Goal: Information Seeking & Learning: Get advice/opinions

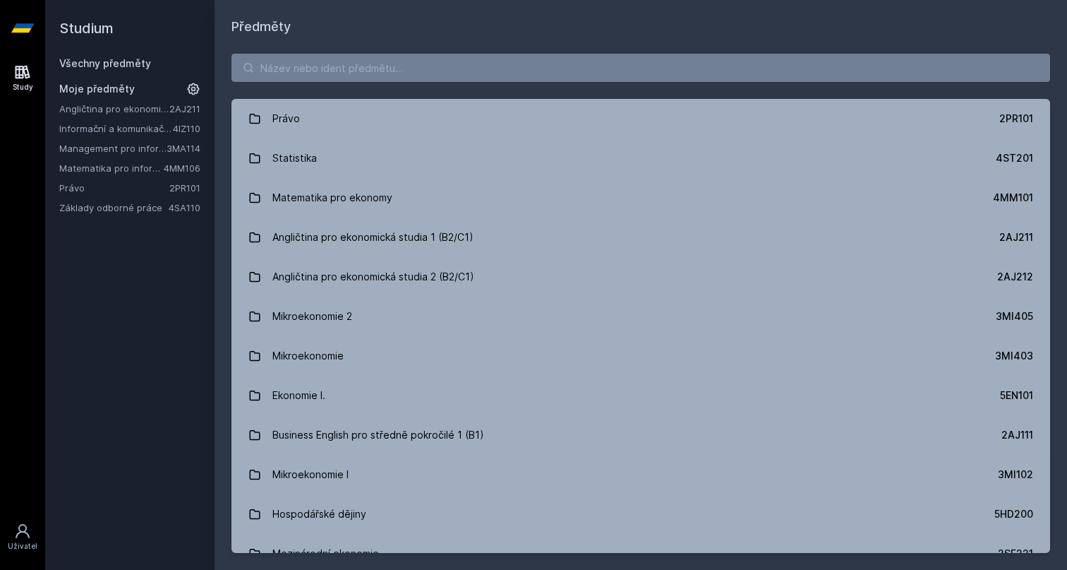
click at [100, 164] on link "Matematika pro informatiky" at bounding box center [111, 168] width 104 height 14
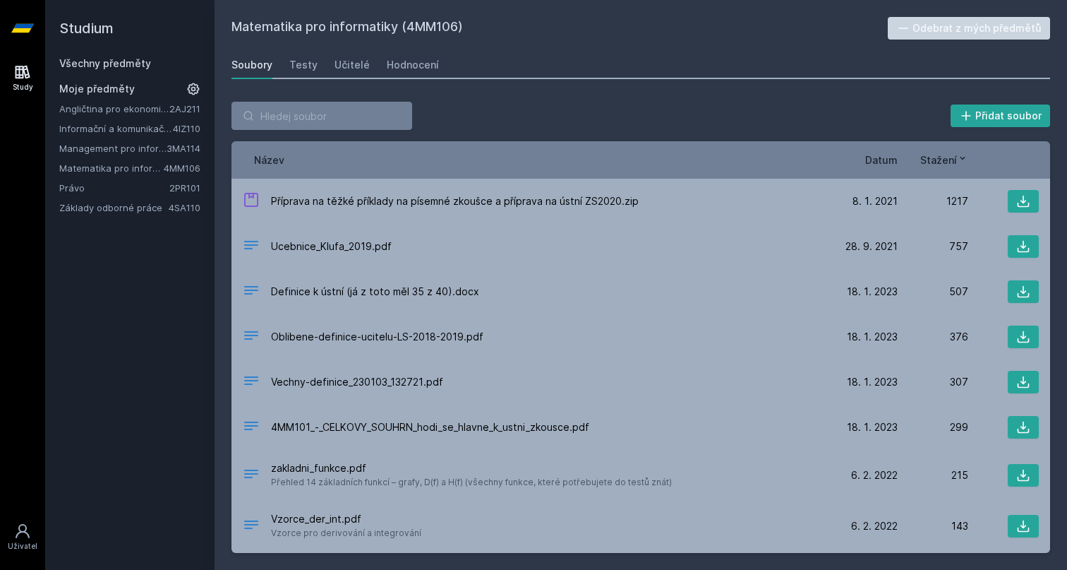
click at [885, 160] on span "Datum" at bounding box center [881, 159] width 32 height 15
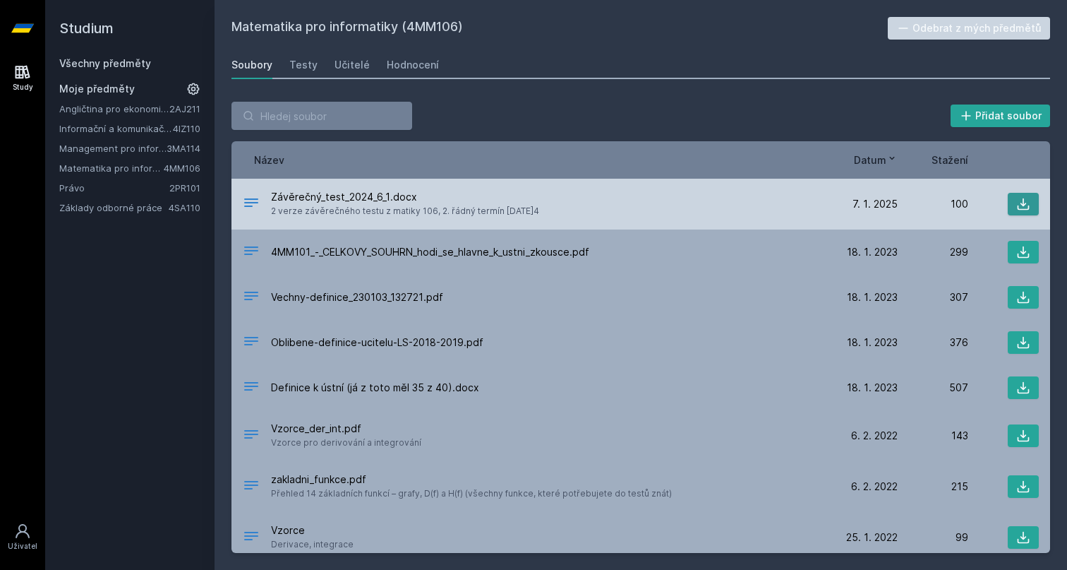
click at [1025, 200] on icon at bounding box center [1023, 204] width 14 height 14
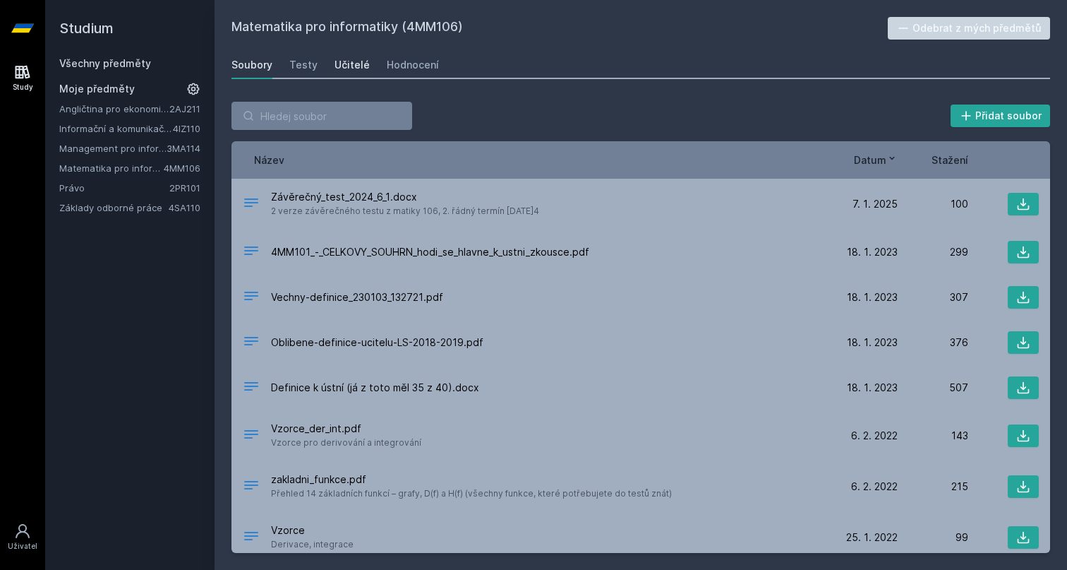
click at [351, 64] on div "Učitelé" at bounding box center [352, 65] width 35 height 14
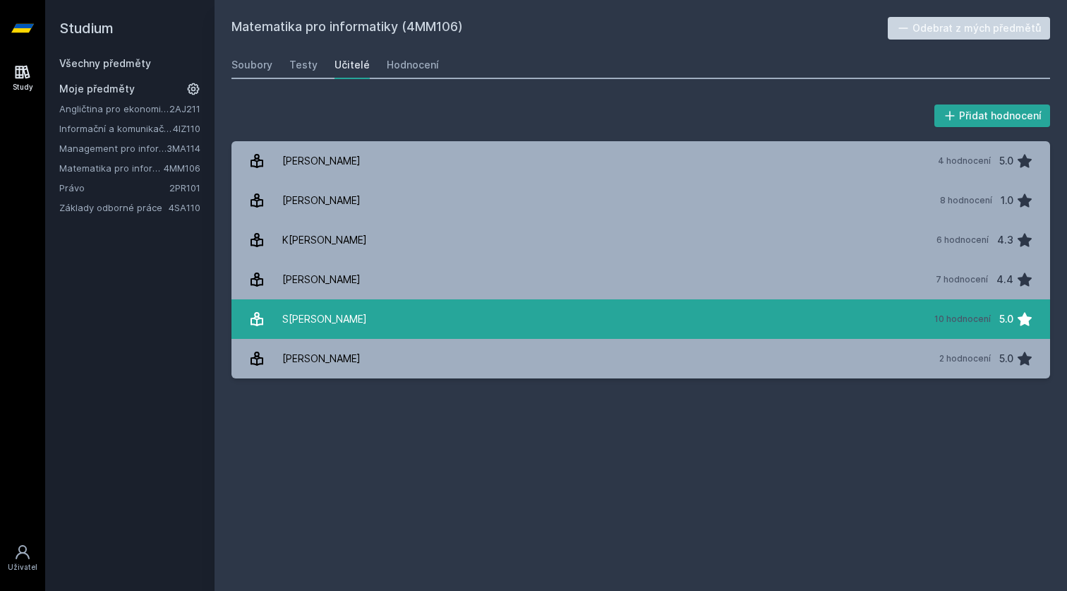
click at [602, 318] on link "[PERSON_NAME] 10 hodnocení 5.0" at bounding box center [640, 319] width 819 height 40
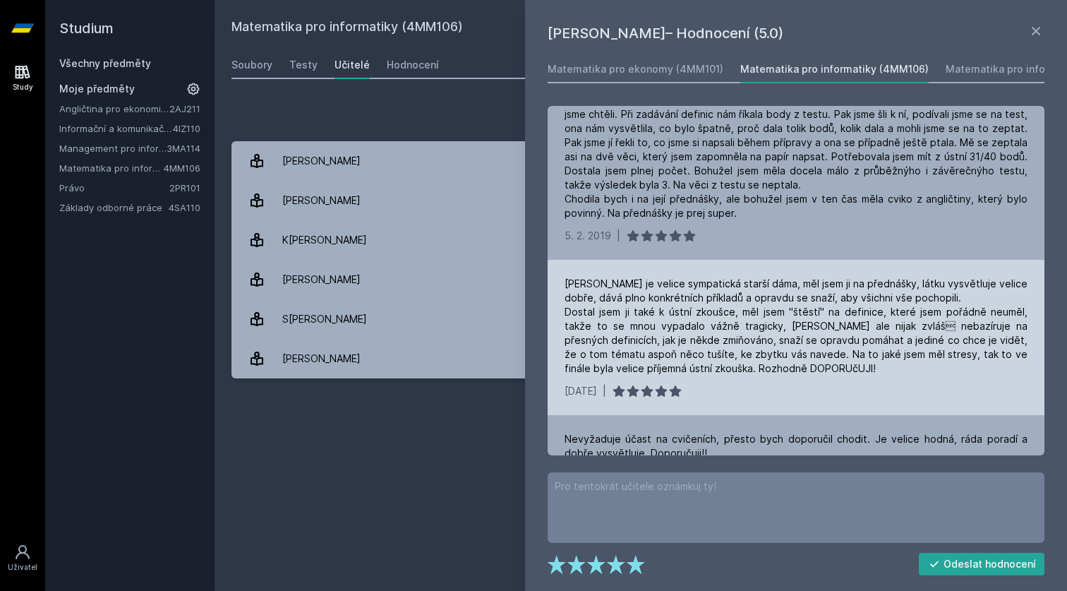
scroll to position [637, 0]
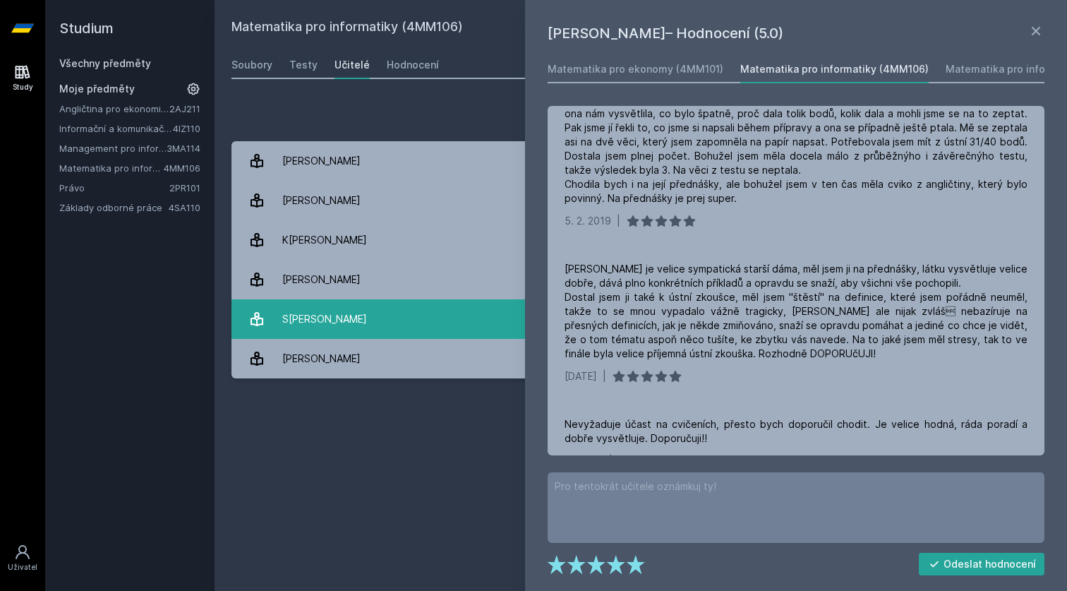
click at [432, 313] on link "[PERSON_NAME] 10 hodnocení 5.0" at bounding box center [640, 319] width 819 height 40
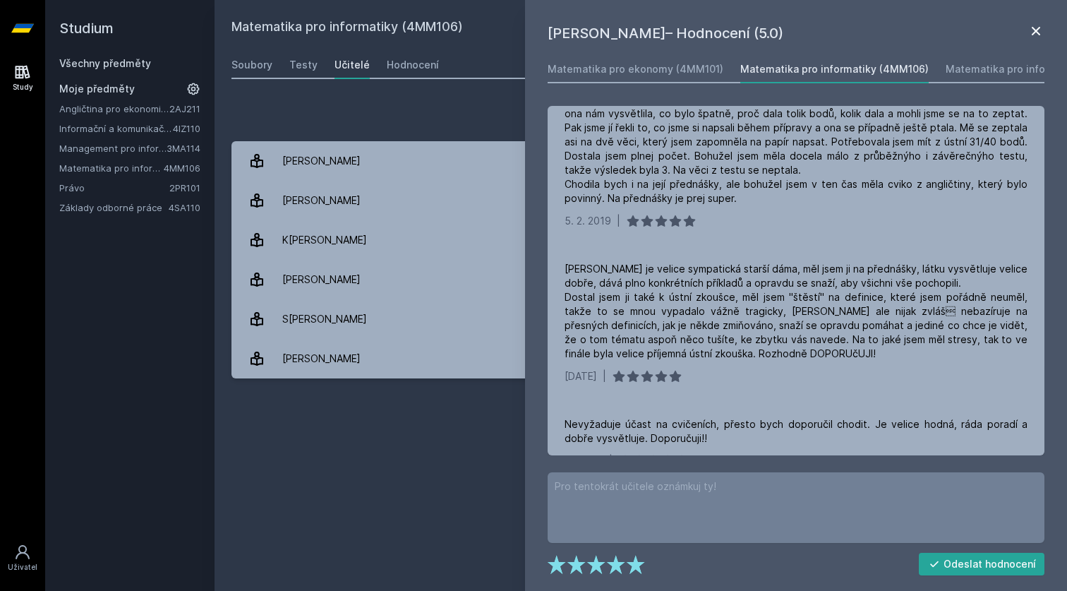
click at [1035, 35] on icon at bounding box center [1036, 31] width 17 height 17
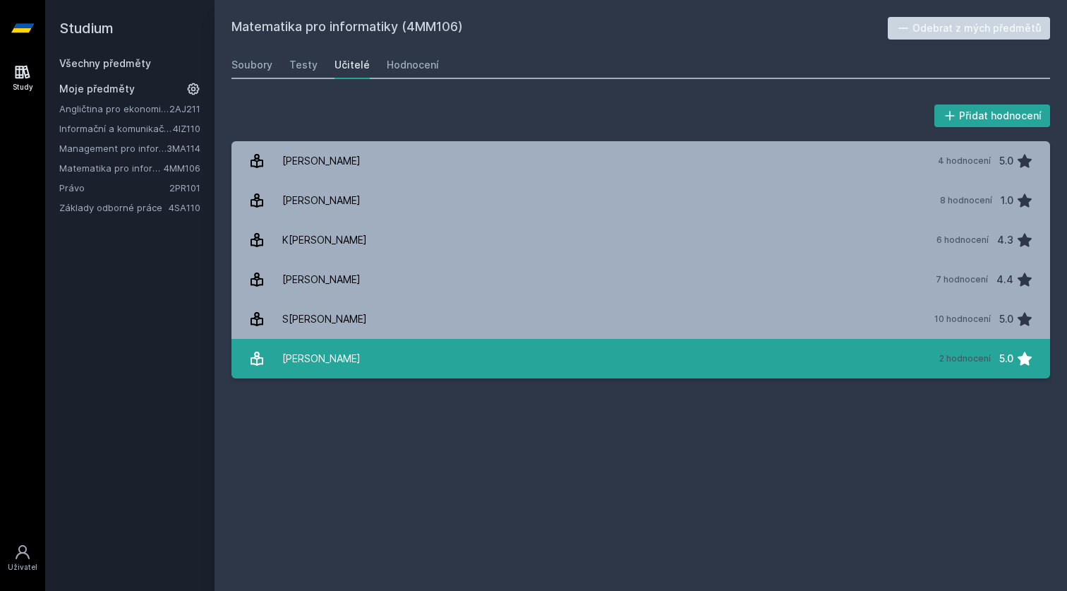
click at [486, 349] on link "Z[PERSON_NAME] 2 hodnocení 5.0" at bounding box center [640, 359] width 819 height 40
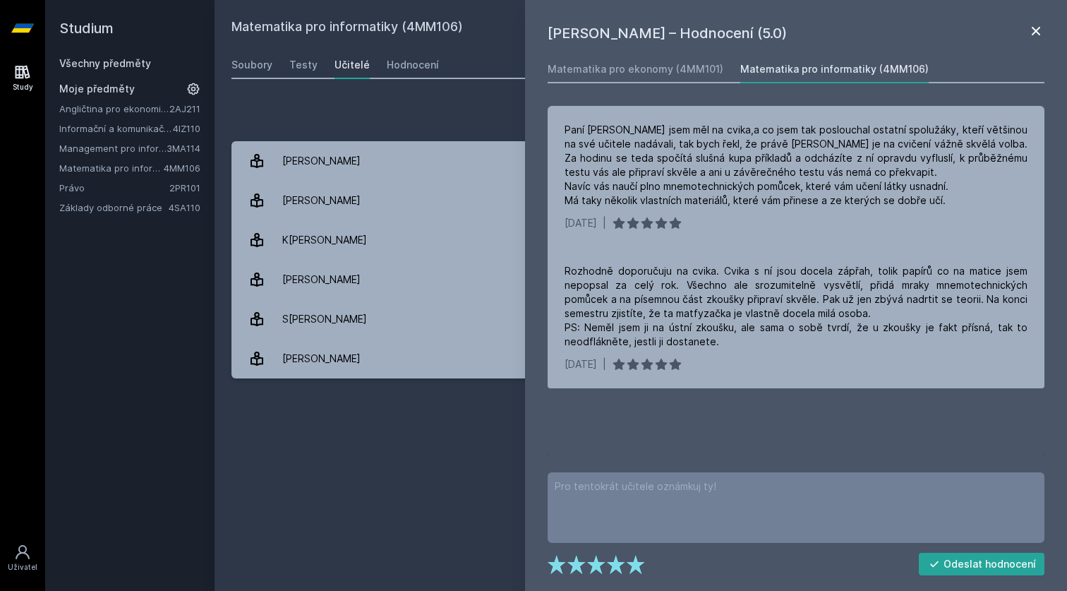
click at [1044, 35] on icon at bounding box center [1036, 31] width 17 height 17
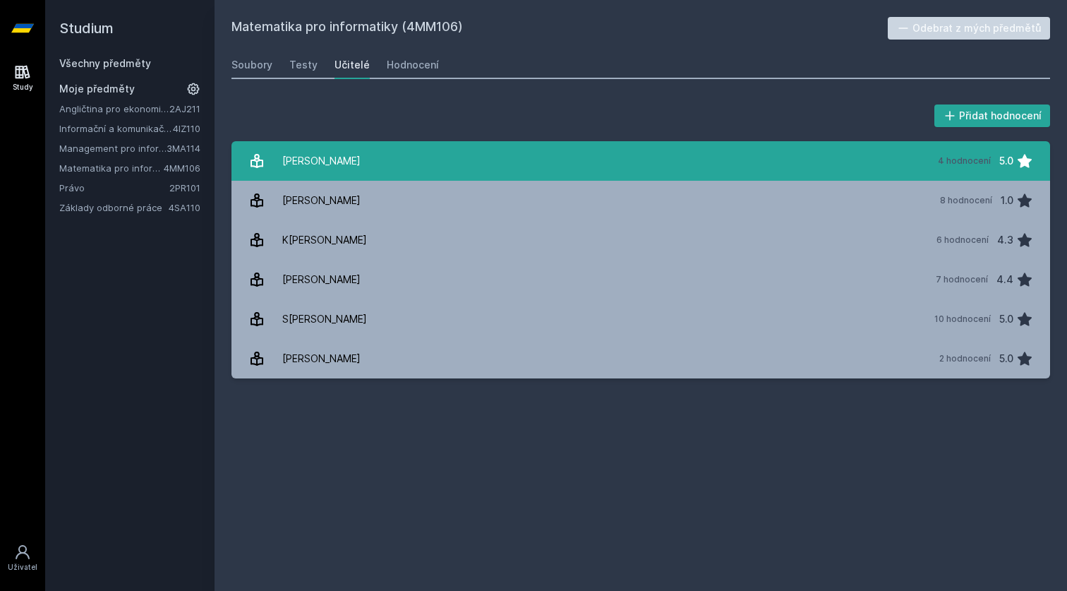
click at [519, 152] on link "D[PERSON_NAME] 4 hodnocení 5.0" at bounding box center [640, 161] width 819 height 40
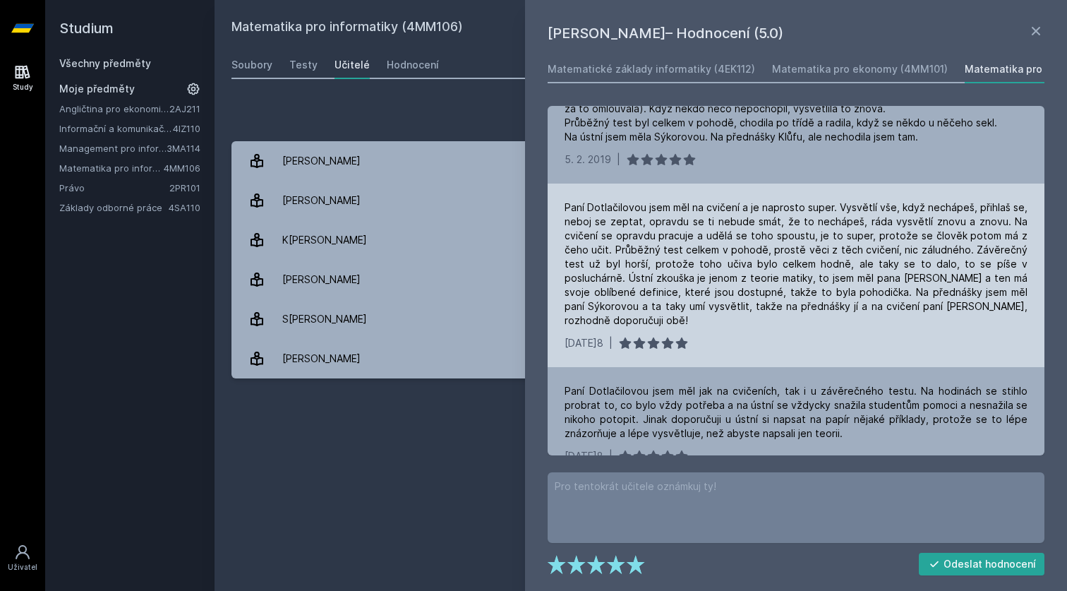
scroll to position [150, 0]
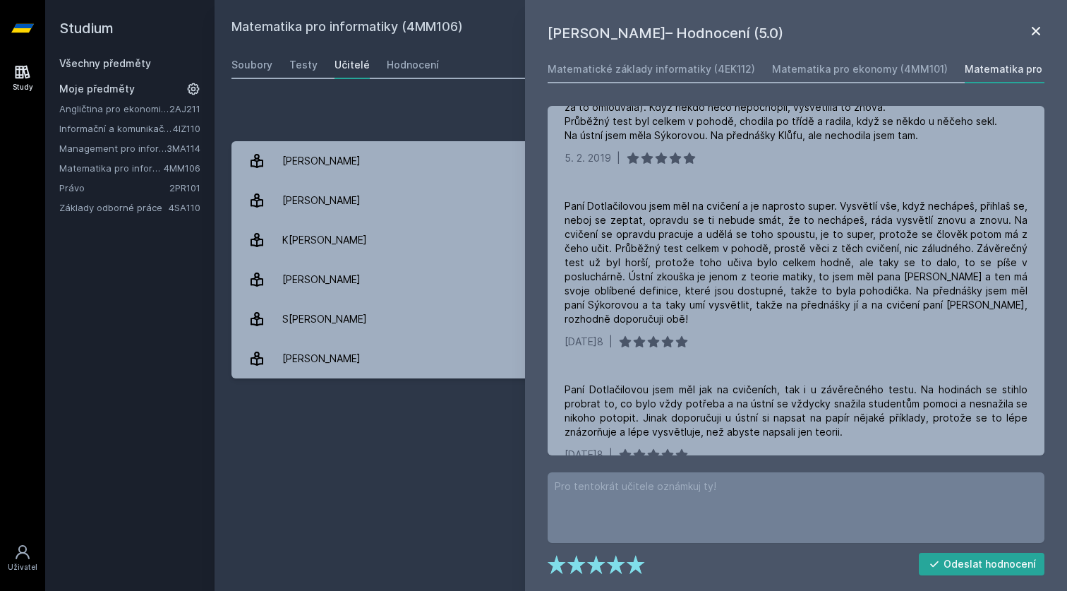
click at [1031, 30] on icon at bounding box center [1036, 31] width 17 height 17
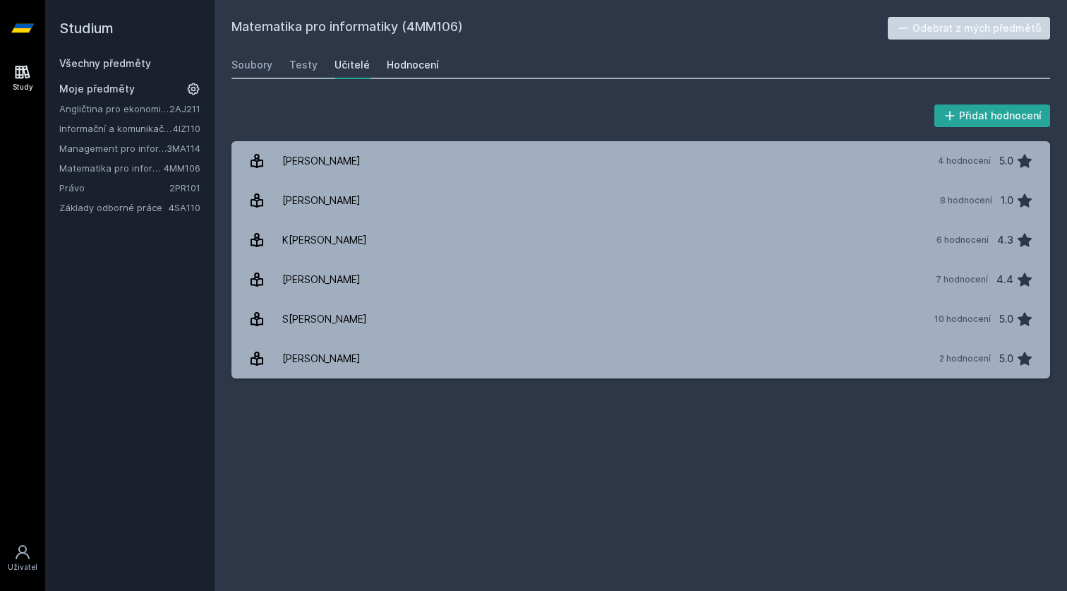
click at [399, 74] on link "Hodnocení" at bounding box center [413, 65] width 52 height 28
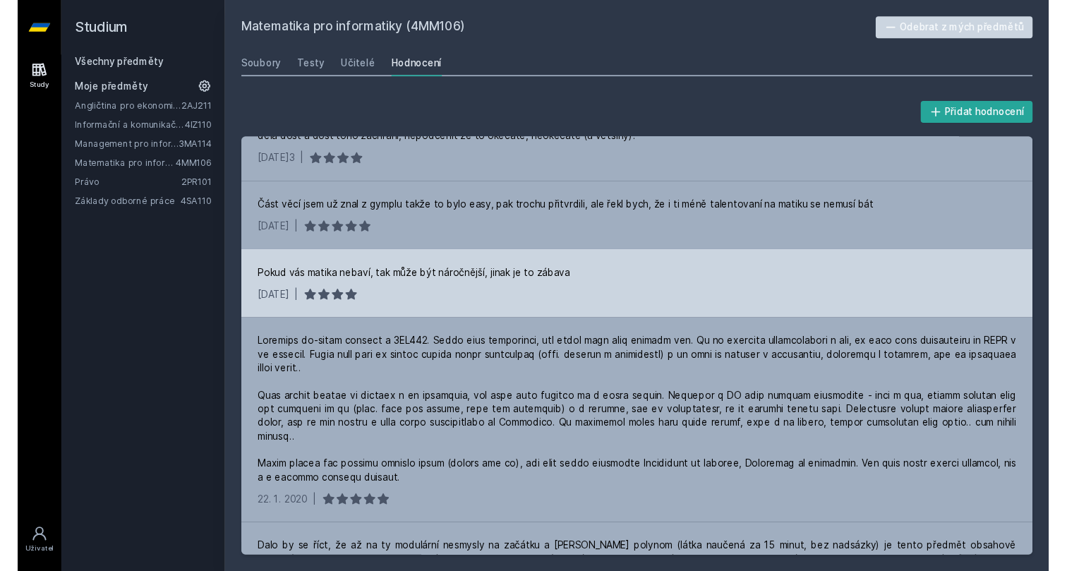
scroll to position [134, 0]
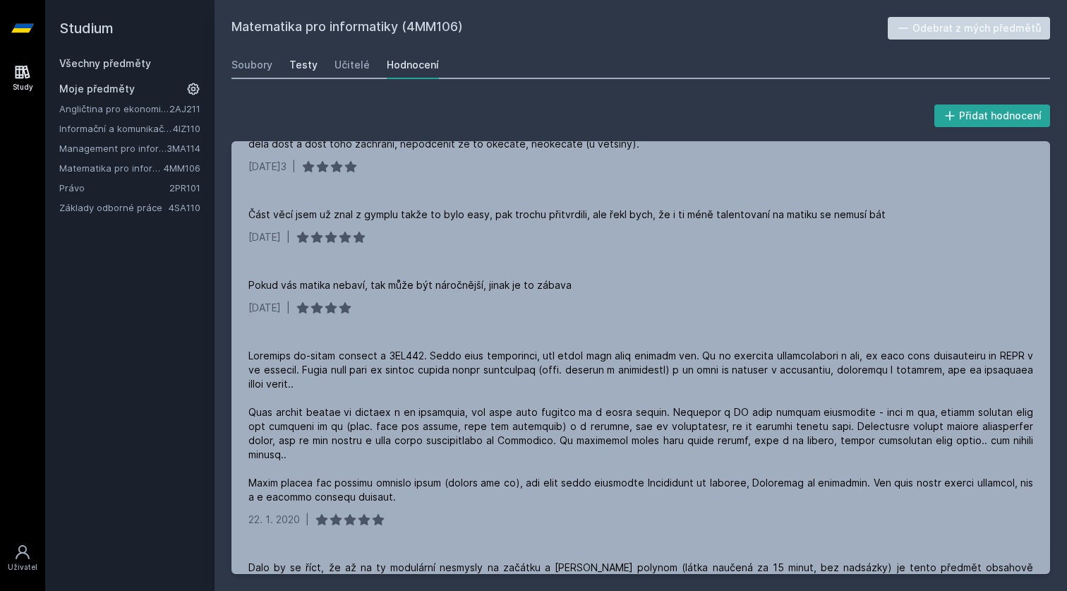
click at [308, 64] on div "Testy" at bounding box center [303, 65] width 28 height 14
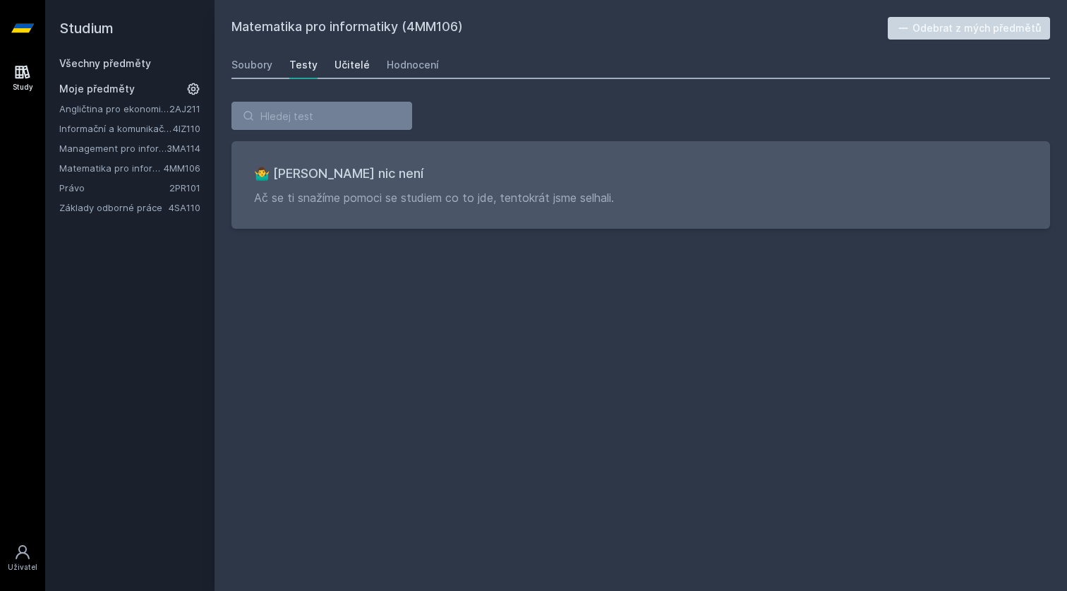
click at [336, 68] on div "Učitelé" at bounding box center [352, 65] width 35 height 14
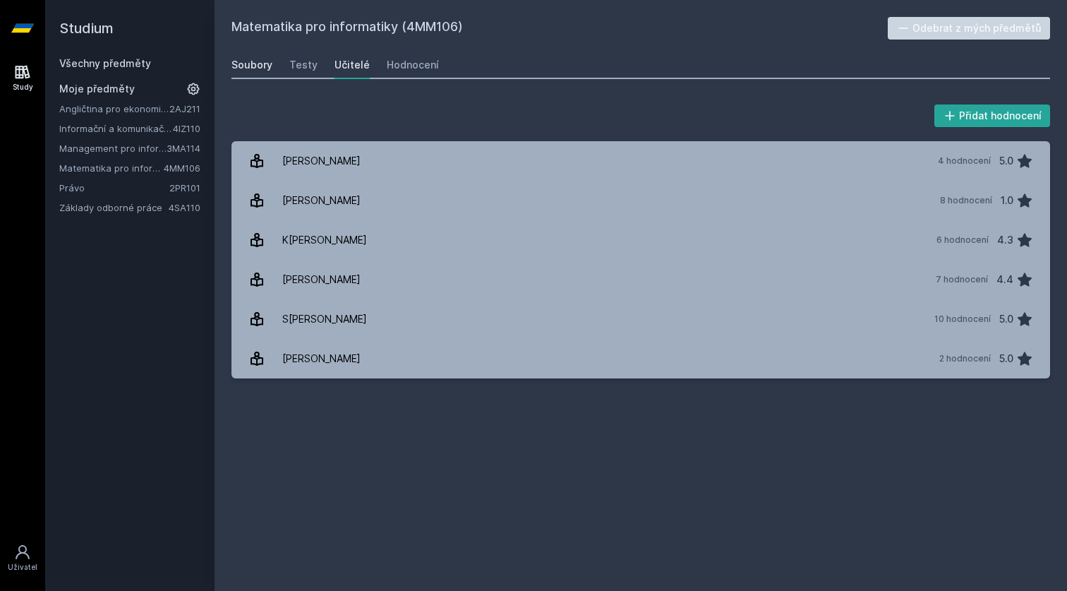
click at [263, 62] on div "Soubory" at bounding box center [251, 65] width 41 height 14
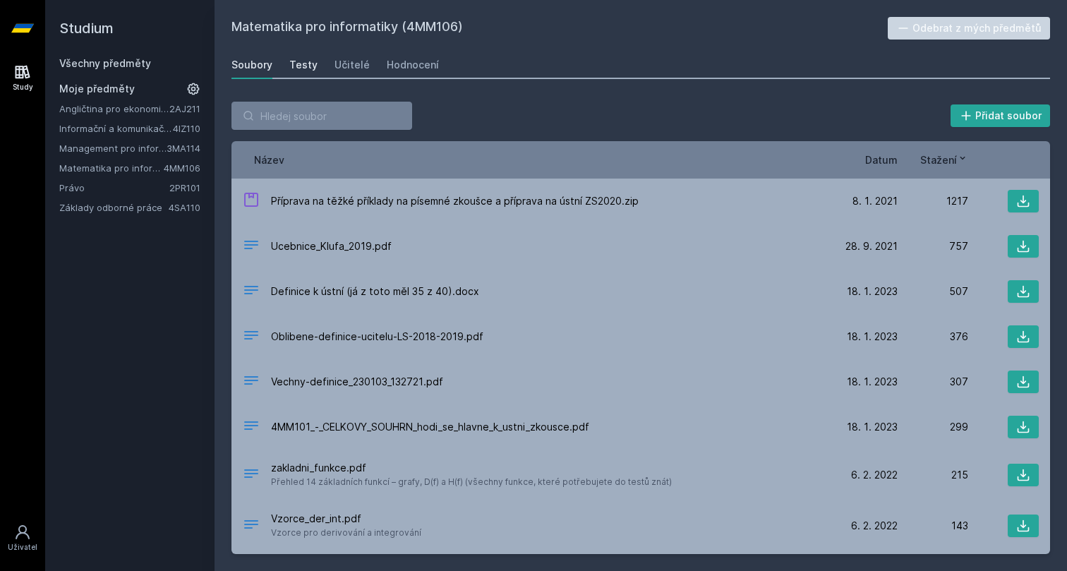
click at [310, 69] on div "Testy" at bounding box center [303, 65] width 28 height 14
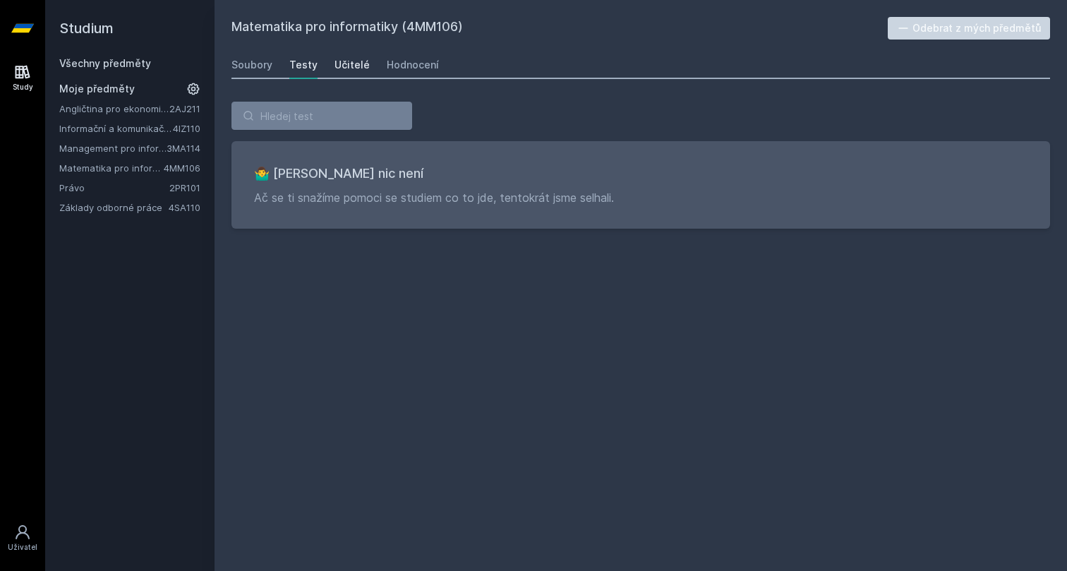
click at [350, 68] on div "Učitelé" at bounding box center [352, 65] width 35 height 14
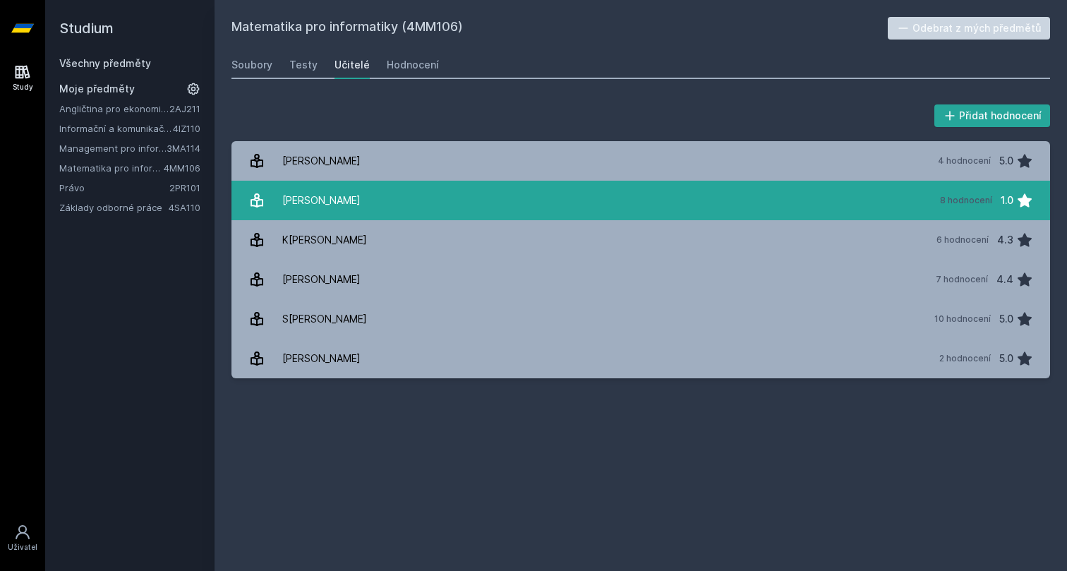
click at [396, 204] on link "H[PERSON_NAME] 8 hodnocení 1.0" at bounding box center [640, 201] width 819 height 40
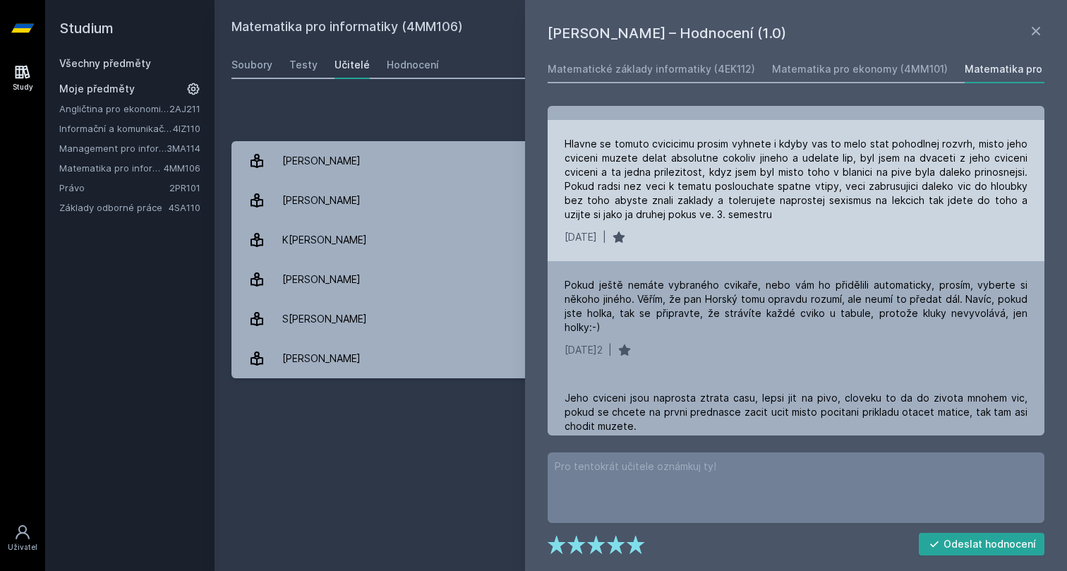
scroll to position [253, 0]
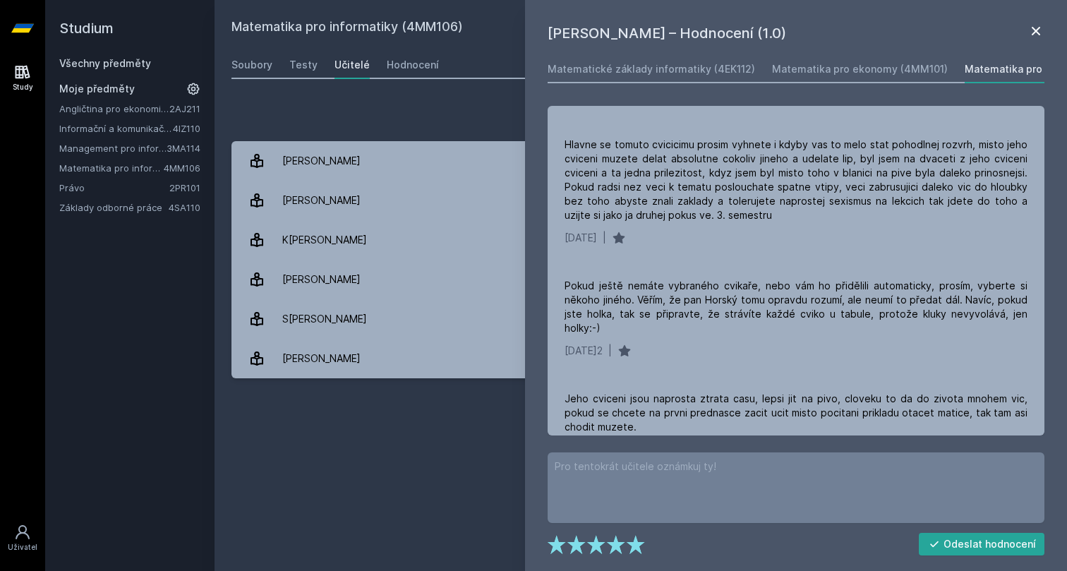
click at [1030, 25] on icon at bounding box center [1036, 31] width 17 height 17
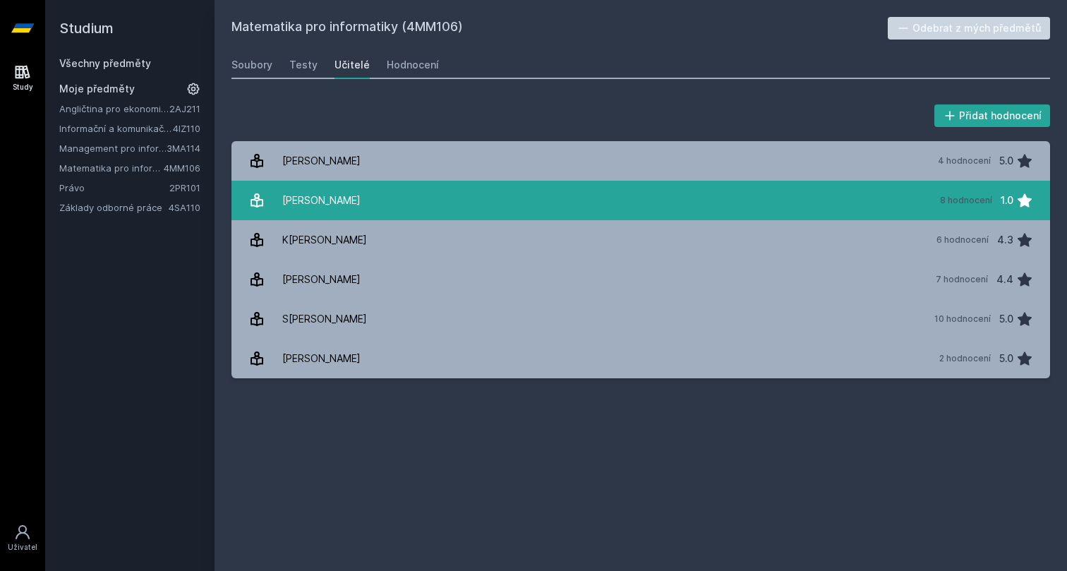
click at [387, 192] on link "H[PERSON_NAME] 8 hodnocení 1.0" at bounding box center [640, 201] width 819 height 40
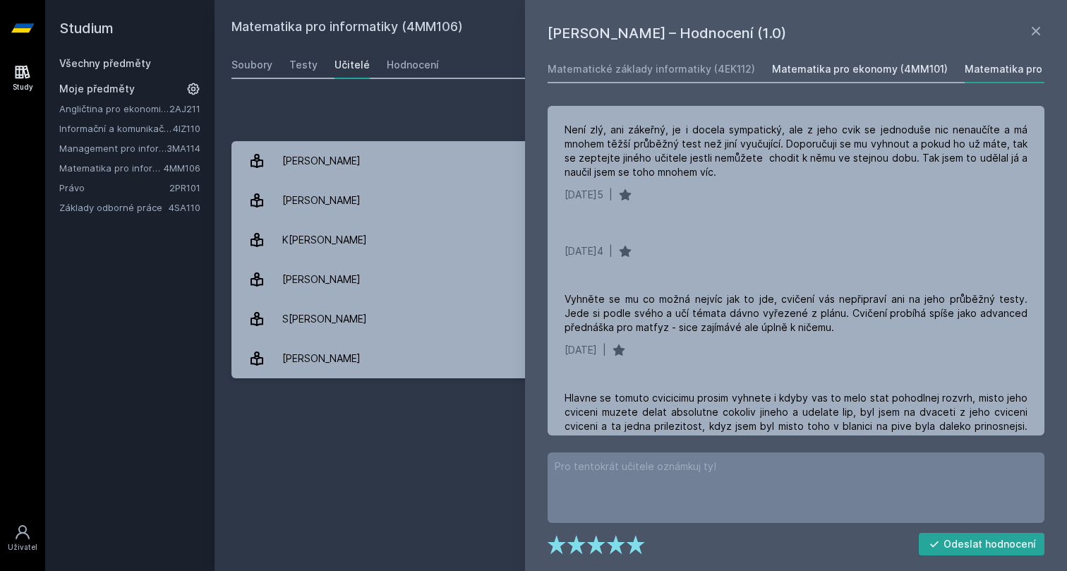
click at [824, 69] on div "Matematika pro ekonomy (4MM101)" at bounding box center [860, 69] width 176 height 14
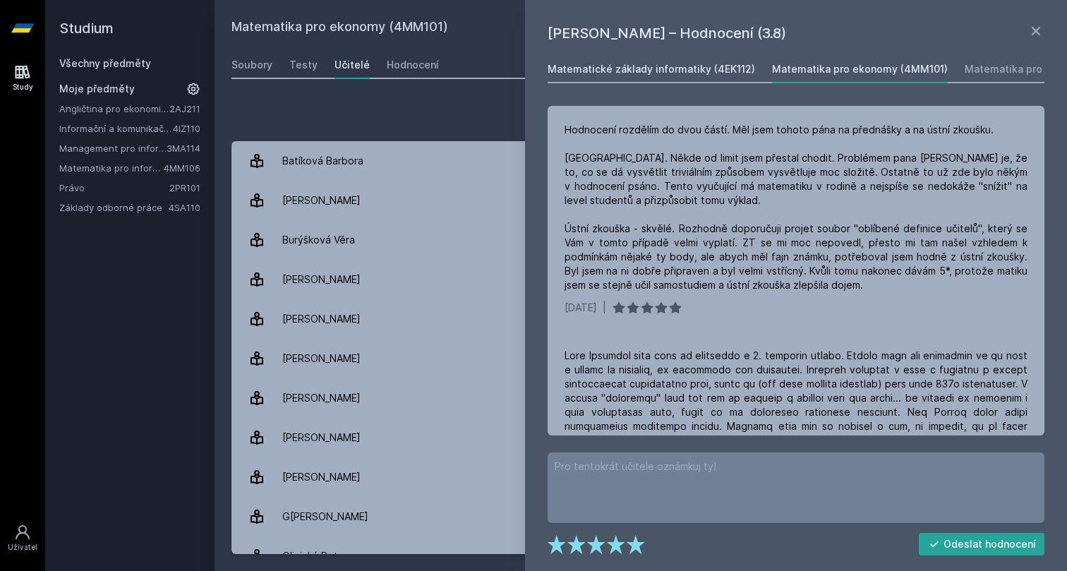
click at [604, 72] on div "Matematické základy informatiky (4EK112)" at bounding box center [651, 69] width 207 height 14
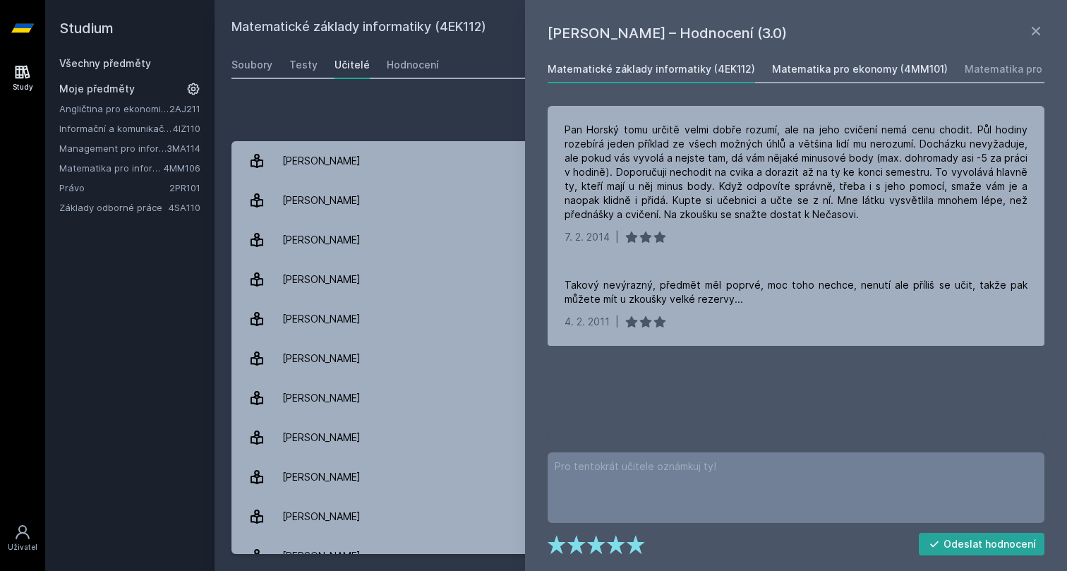
click at [786, 66] on div "Matematika pro ekonomy (4MM101)" at bounding box center [860, 69] width 176 height 14
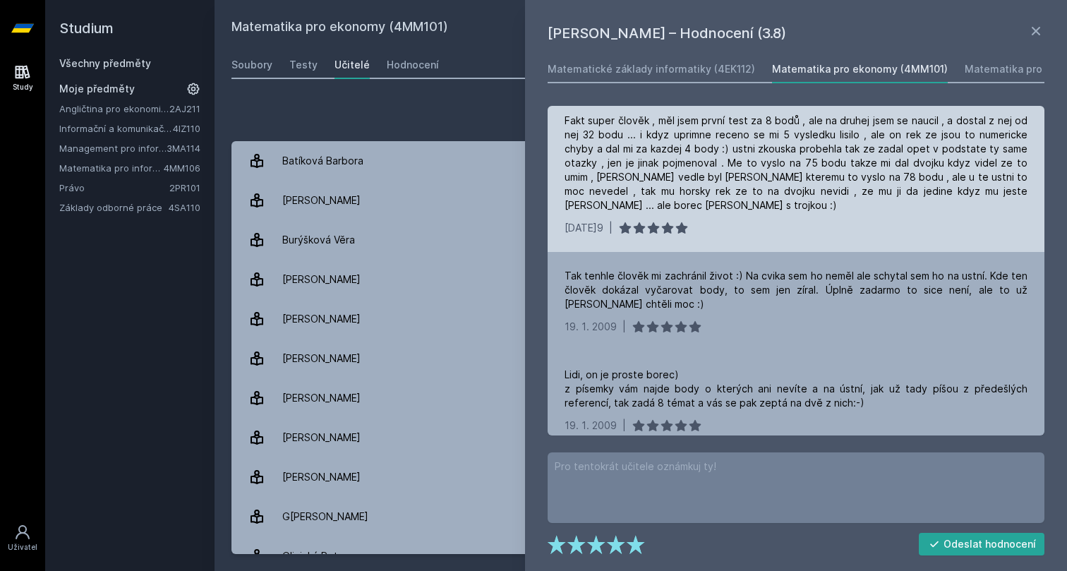
scroll to position [3059, 0]
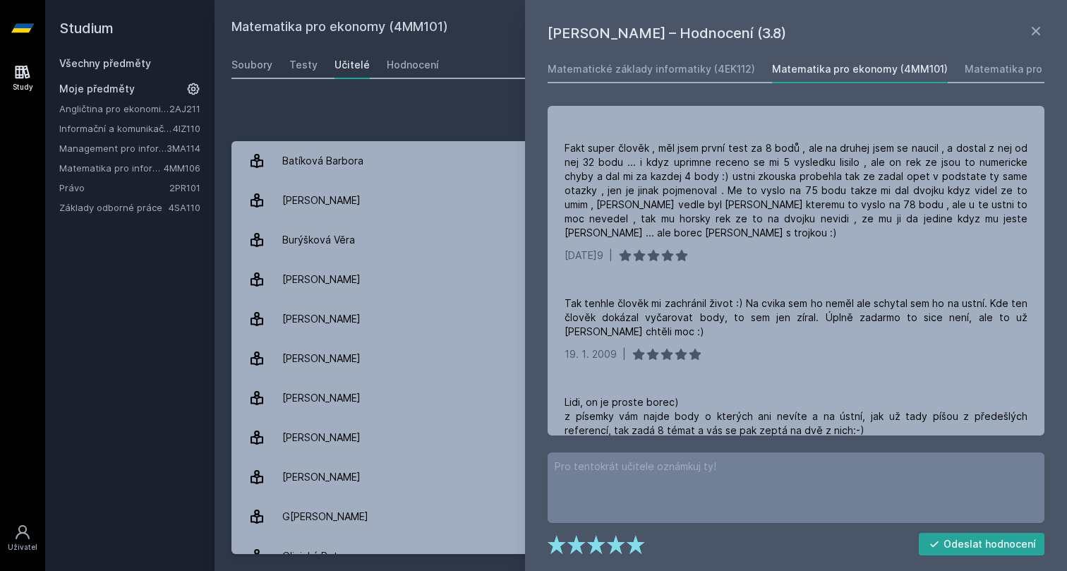
click at [1033, 40] on link at bounding box center [1036, 33] width 17 height 21
